Goal: Task Accomplishment & Management: Manage account settings

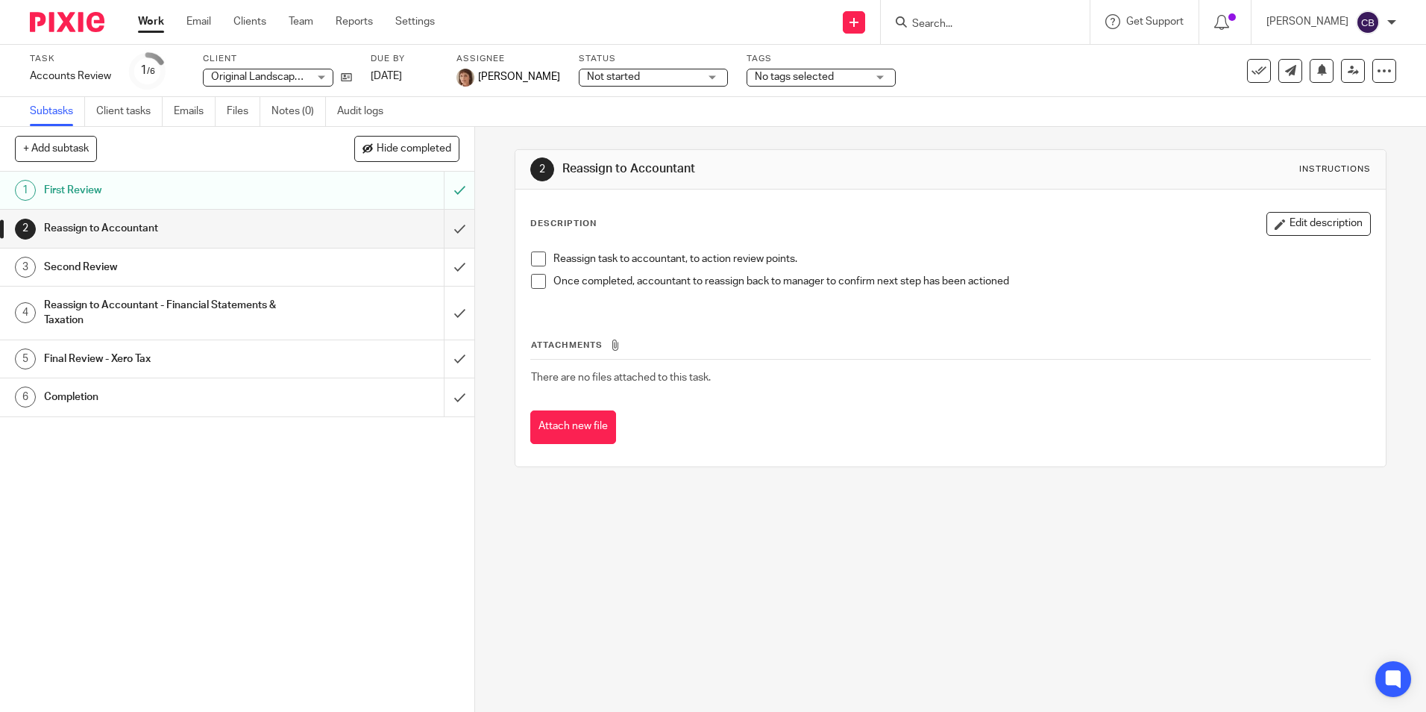
click at [151, 21] on link "Work" at bounding box center [151, 21] width 26 height 15
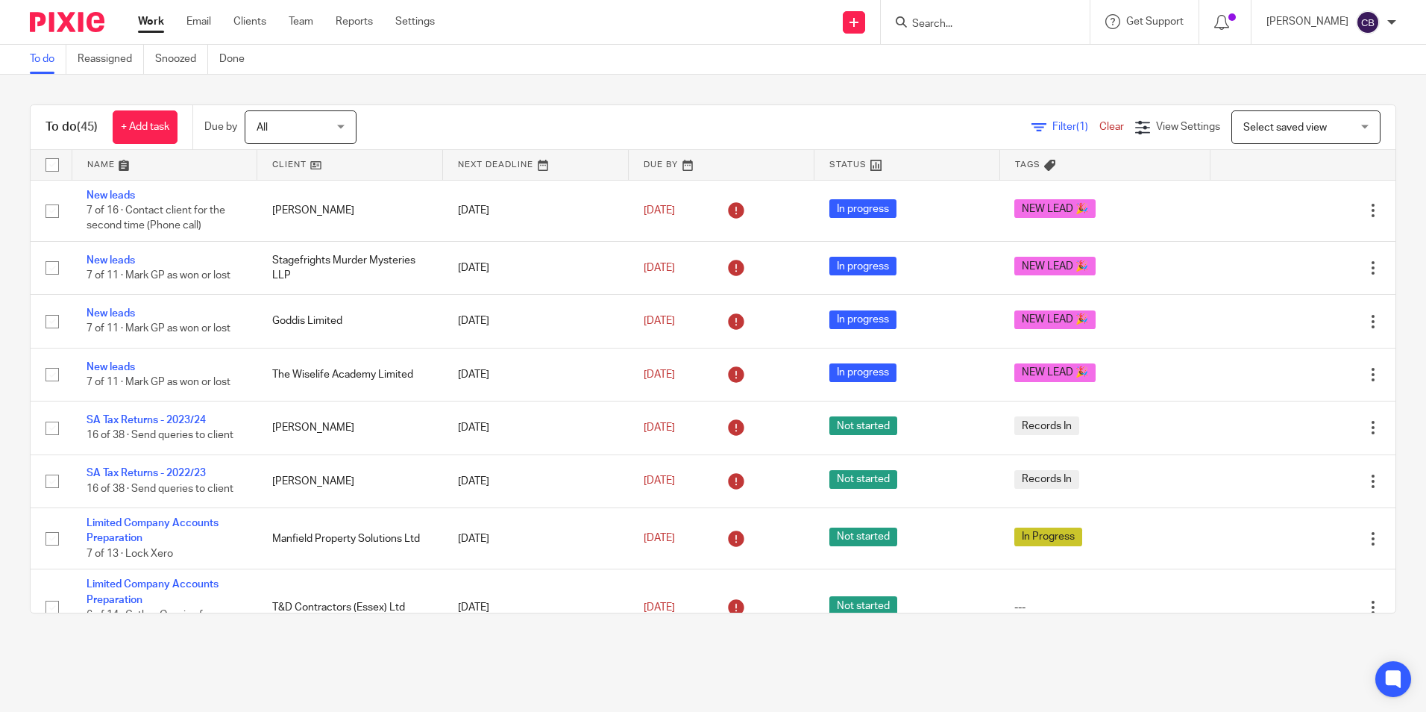
drag, startPoint x: 1047, startPoint y: 130, endPoint x: 958, endPoint y: 166, distance: 96.7
click at [1053, 130] on span "Filter (1)" at bounding box center [1076, 127] width 47 height 10
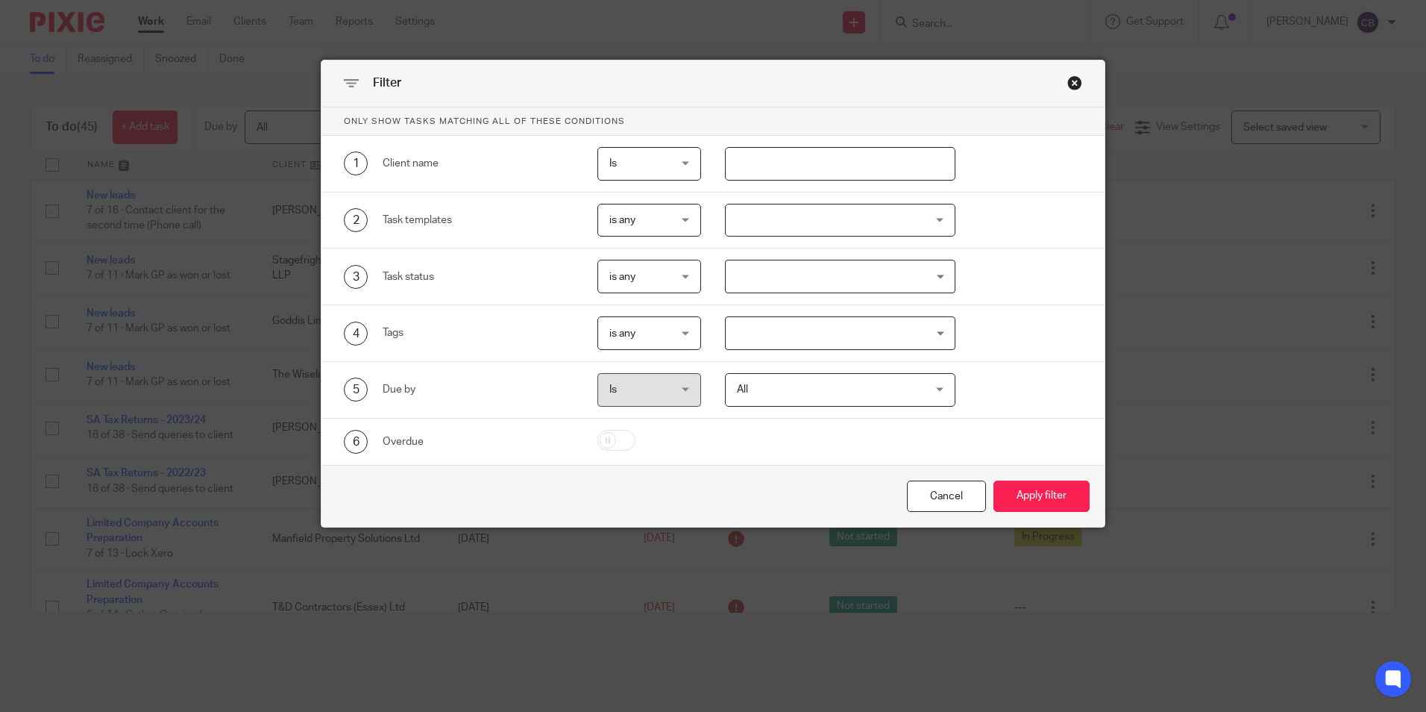
click at [791, 173] on input "text" at bounding box center [840, 164] width 230 height 34
type input "hedging"
click at [994, 480] on button "Apply filter" at bounding box center [1042, 496] width 96 height 32
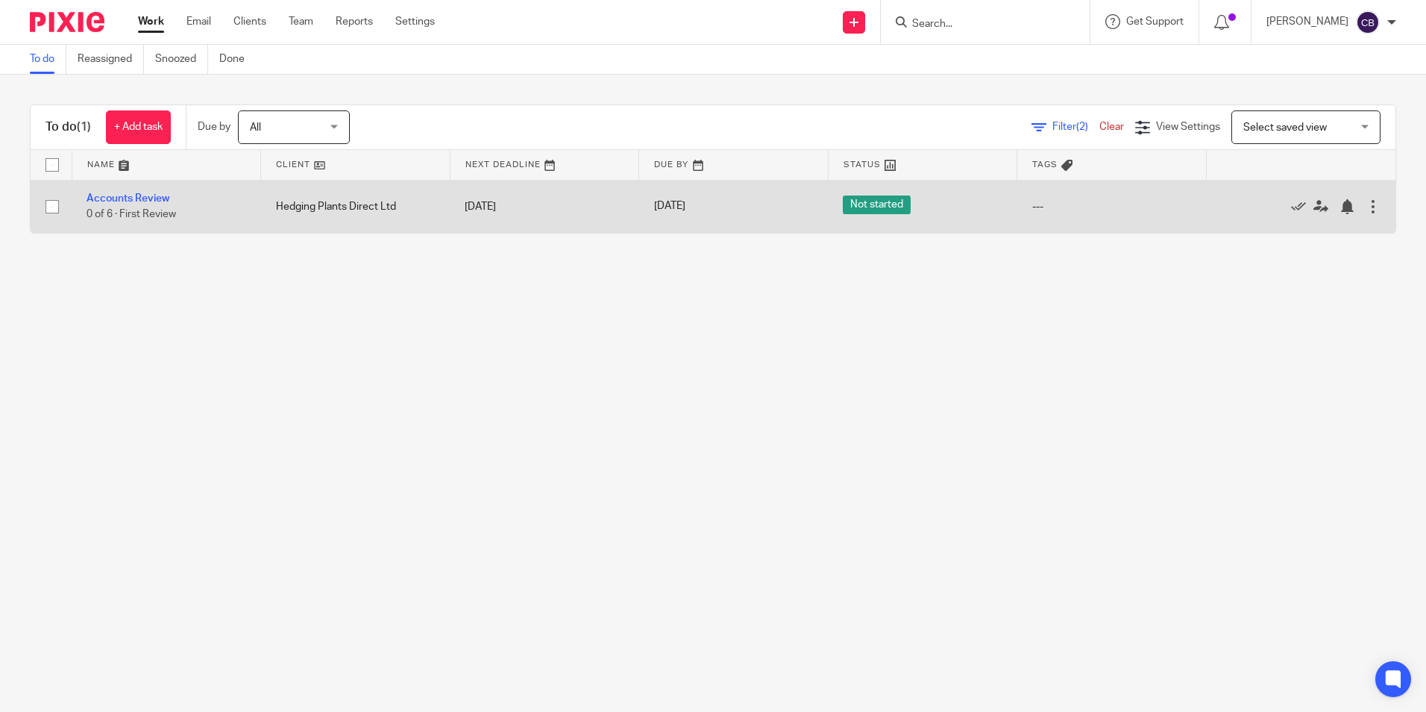
click at [368, 303] on main "To do Reassigned Snoozed Done To do (1) + Add task Due by All All Today Tomorro…" at bounding box center [713, 356] width 1426 height 712
click at [124, 206] on td "Accounts Review 0 of 6 · First Review" at bounding box center [166, 206] width 189 height 53
click at [124, 200] on link "Accounts Review" at bounding box center [128, 198] width 83 height 10
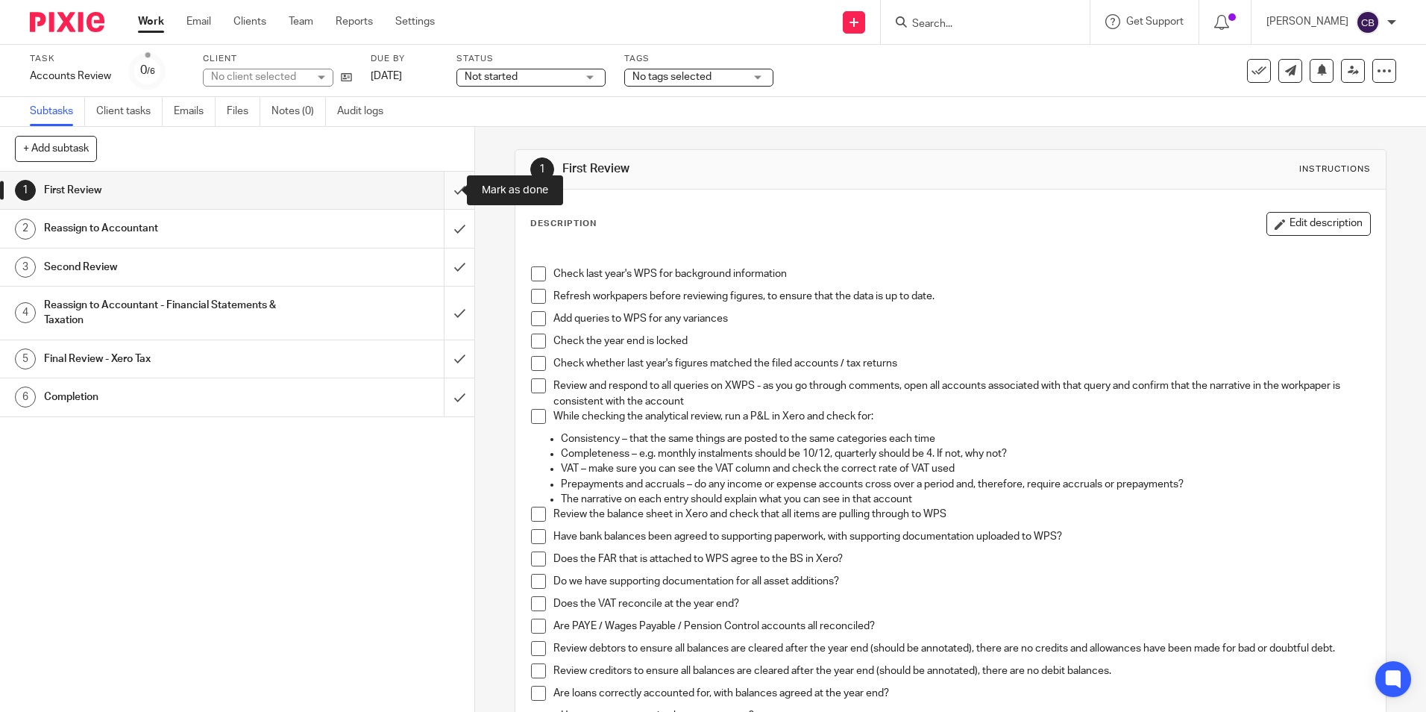
click at [435, 195] on input "submit" at bounding box center [237, 190] width 474 height 37
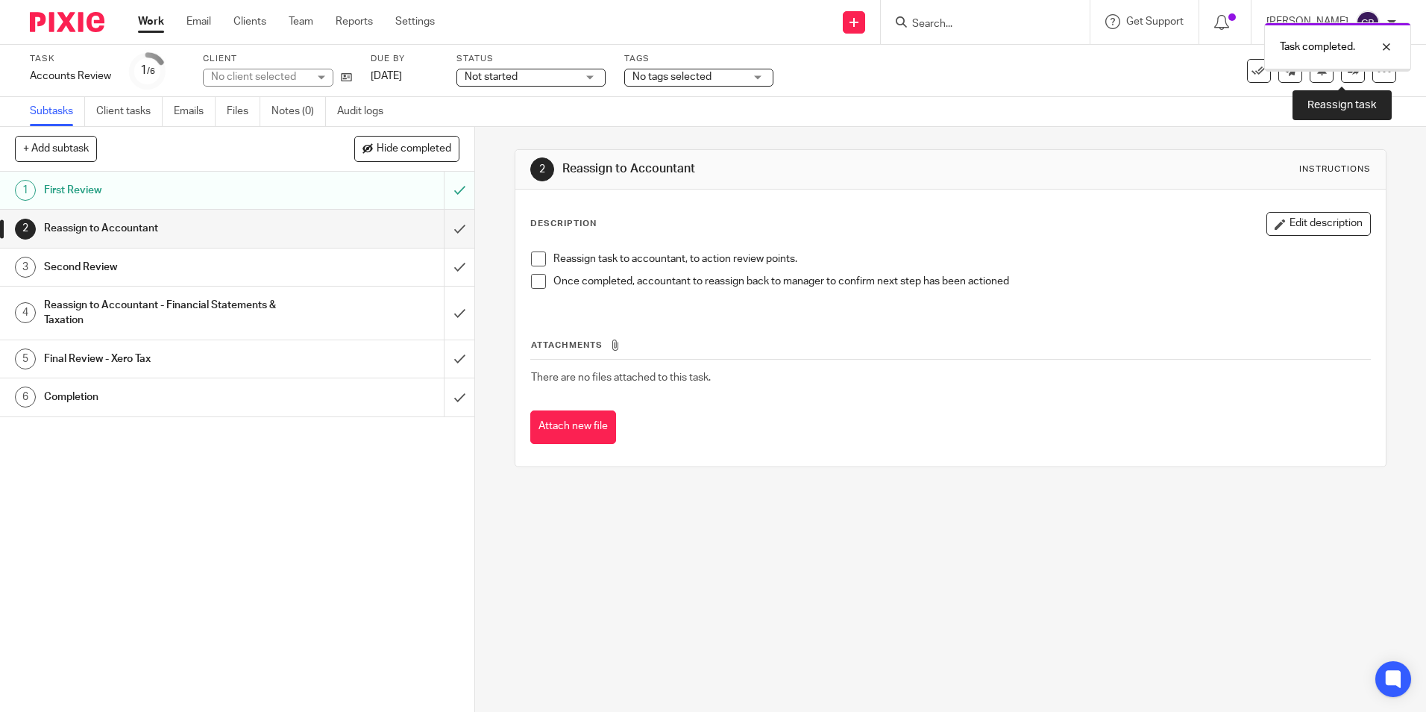
click at [1348, 74] on icon at bounding box center [1353, 70] width 11 height 11
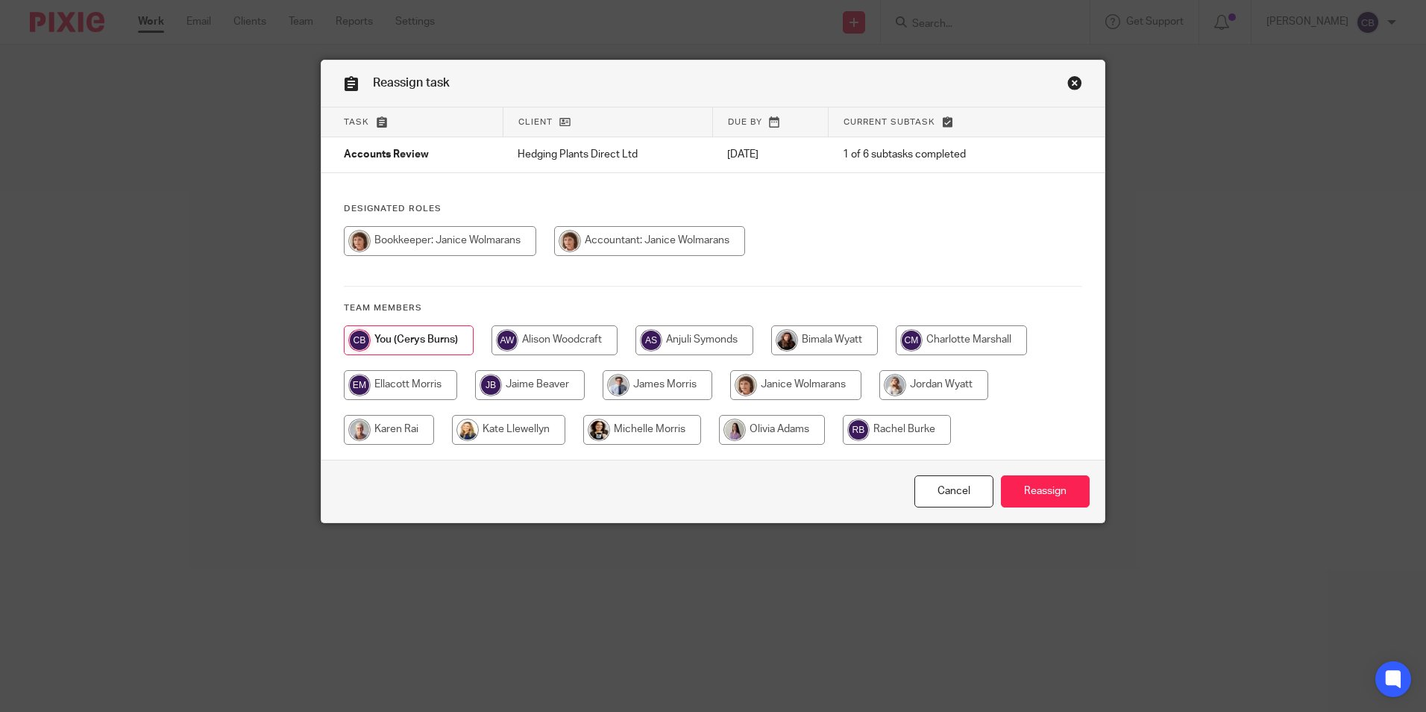
click at [805, 378] on input "radio" at bounding box center [795, 385] width 131 height 30
radio input "true"
click at [1035, 478] on input "Reassign" at bounding box center [1045, 491] width 89 height 32
